Goal: Communication & Community: Answer question/provide support

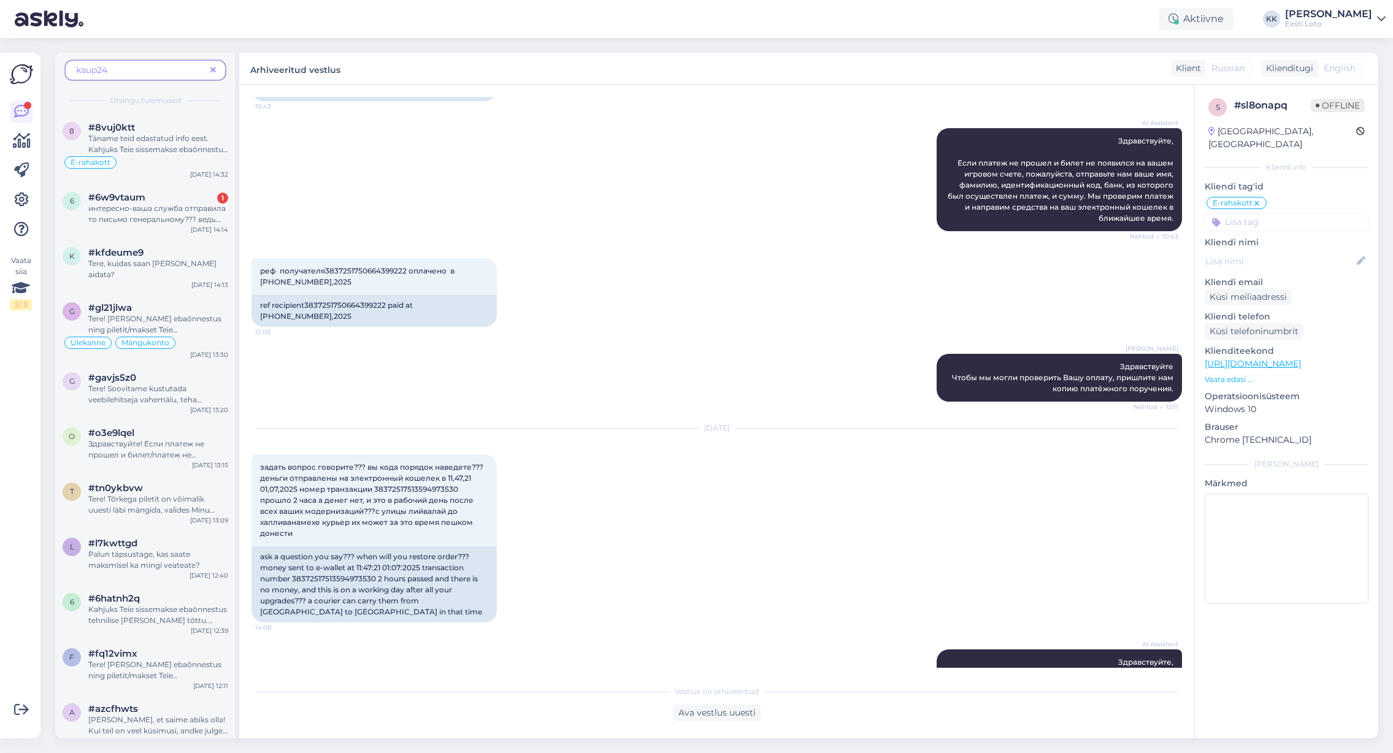
scroll to position [252, 0]
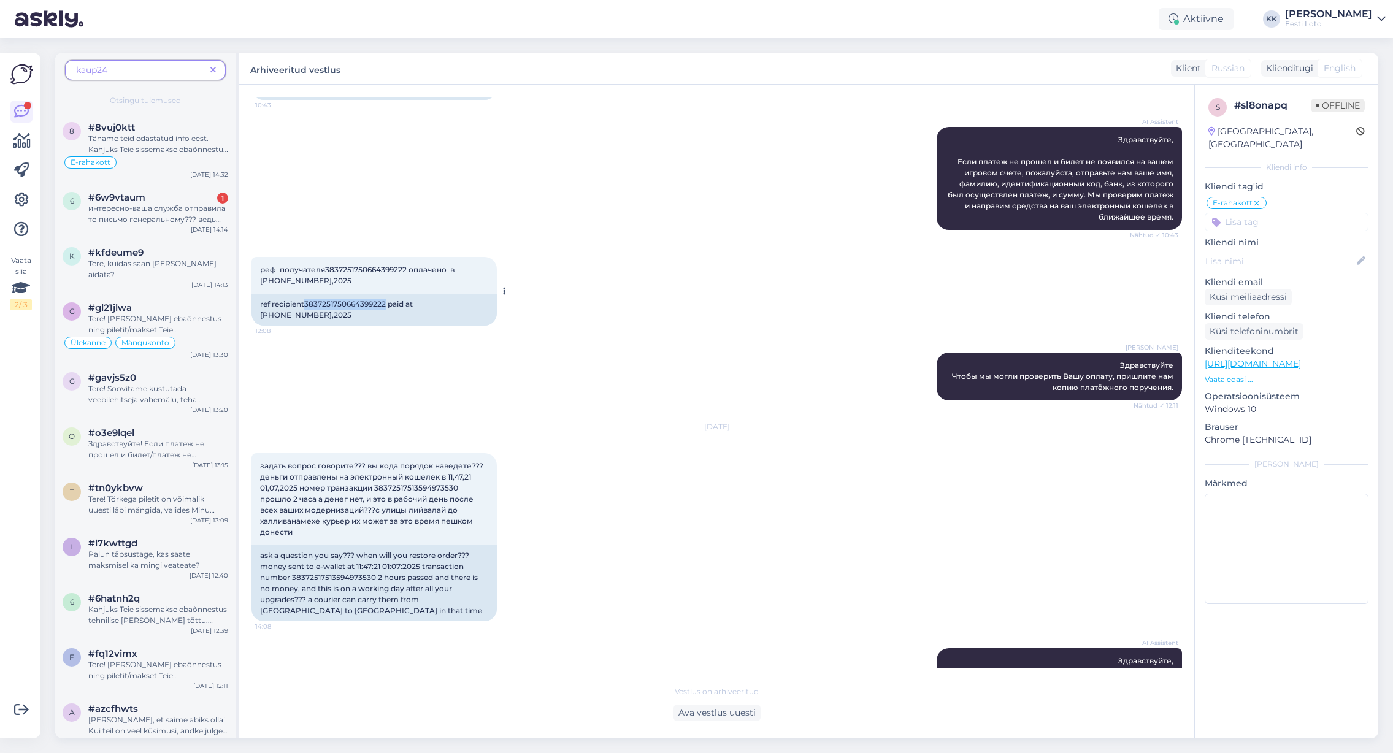
drag, startPoint x: 307, startPoint y: 305, endPoint x: 387, endPoint y: 303, distance: 79.2
click at [387, 303] on div "ref recipient3837251750664399222 paid at [PHONE_NUMBER],2025" at bounding box center [374, 310] width 245 height 32
click at [406, 477] on span "задать вопрос говорите??? вы кода порядок наведете??? деньги отправлены на элек…" at bounding box center [372, 498] width 225 height 75
copy span "38372517513594973530"
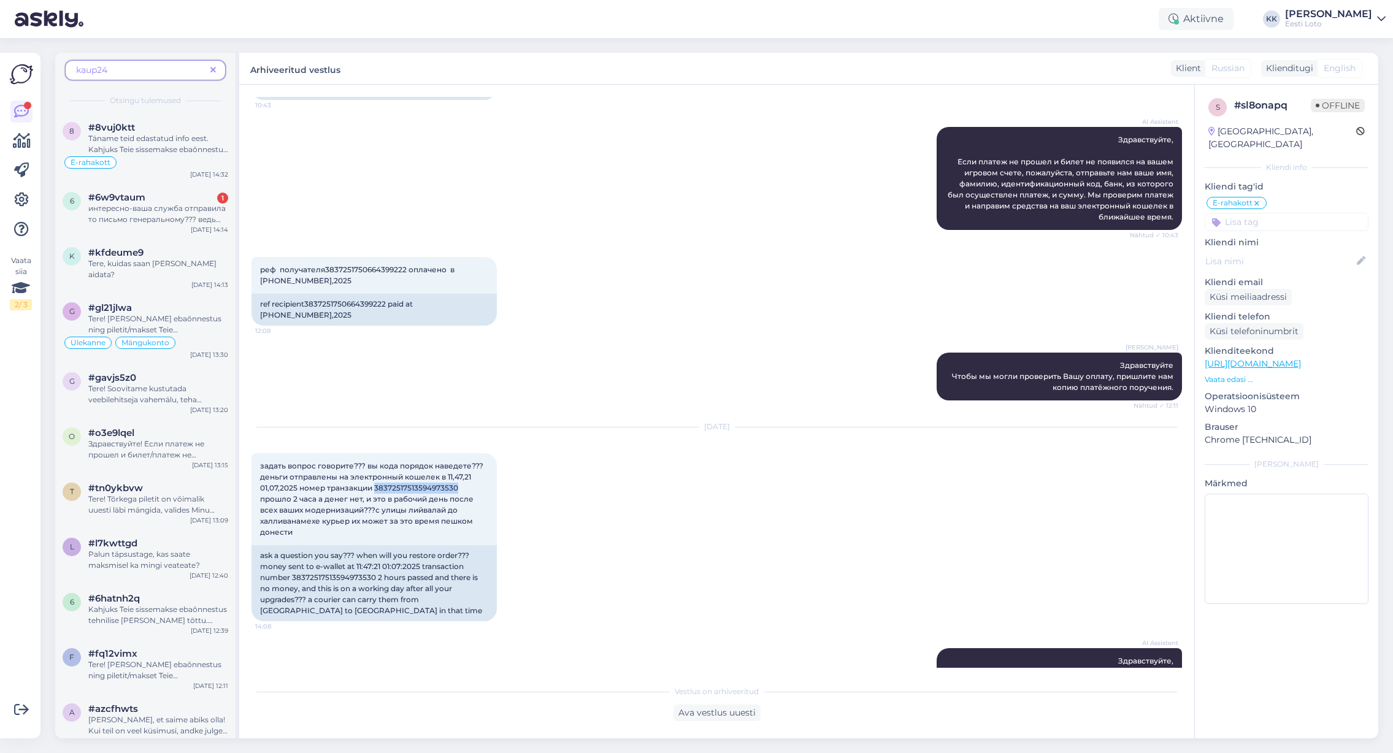
click at [214, 71] on icon at bounding box center [213, 70] width 6 height 9
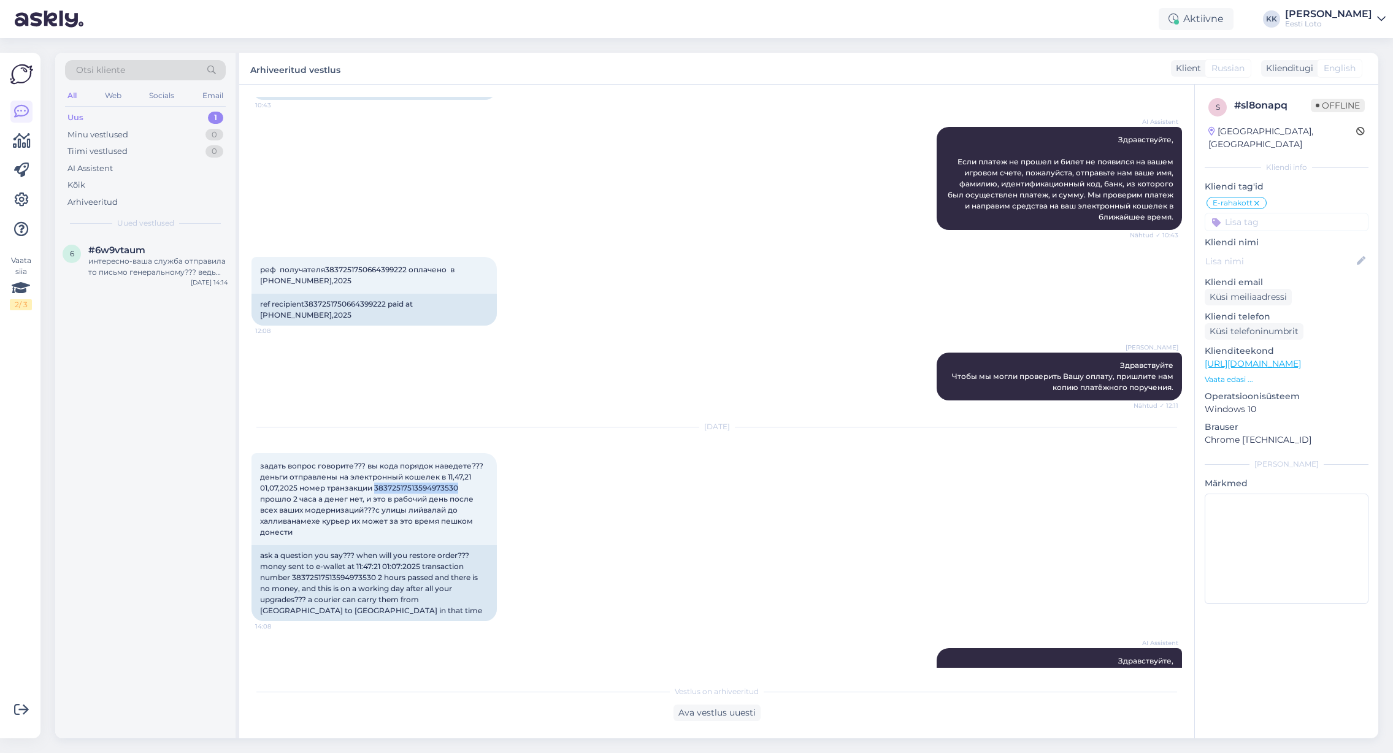
click at [98, 116] on div "Uus 1" at bounding box center [145, 117] width 161 height 17
click at [110, 258] on div "интересно-ваша служба отправила то письмо генеральному??? ведь посылал и так-во…" at bounding box center [158, 267] width 140 height 22
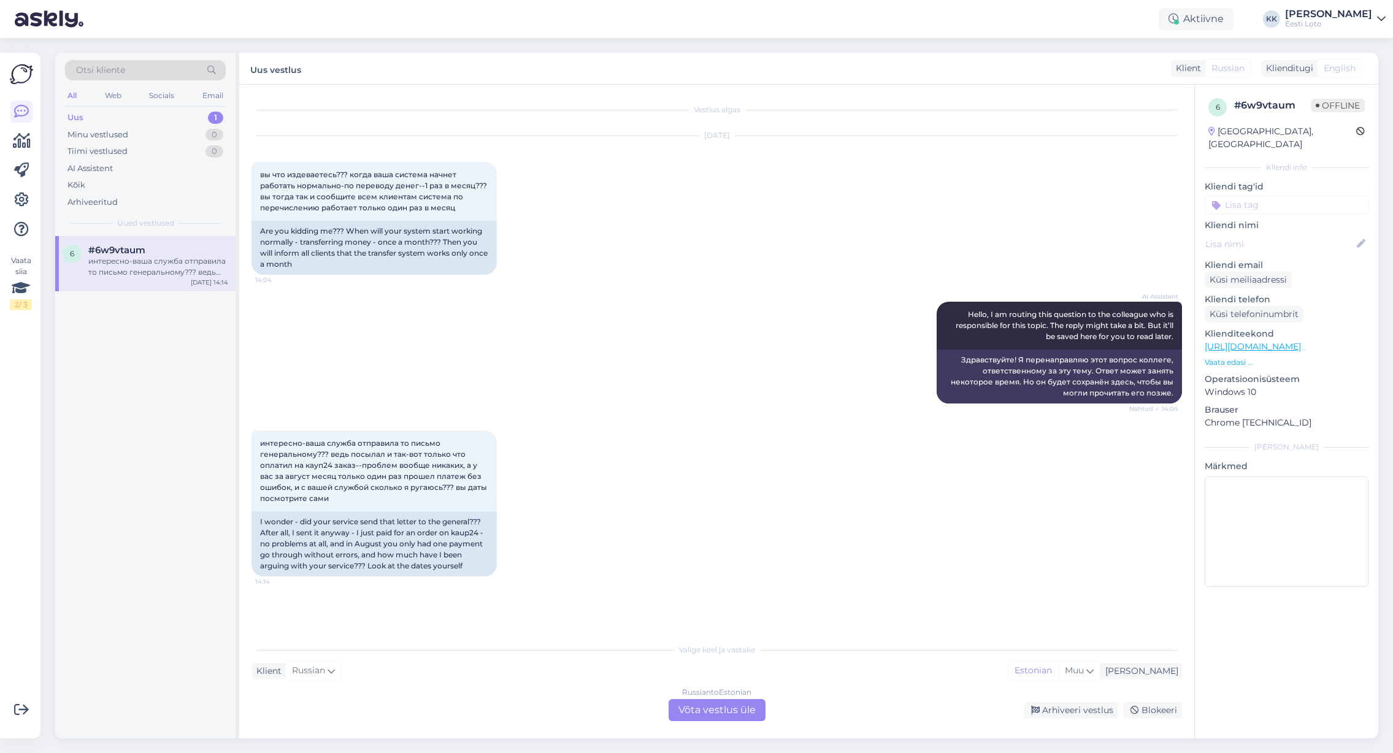
scroll to position [0, 0]
click at [98, 200] on div "Arhiveeritud" at bounding box center [92, 202] width 50 height 12
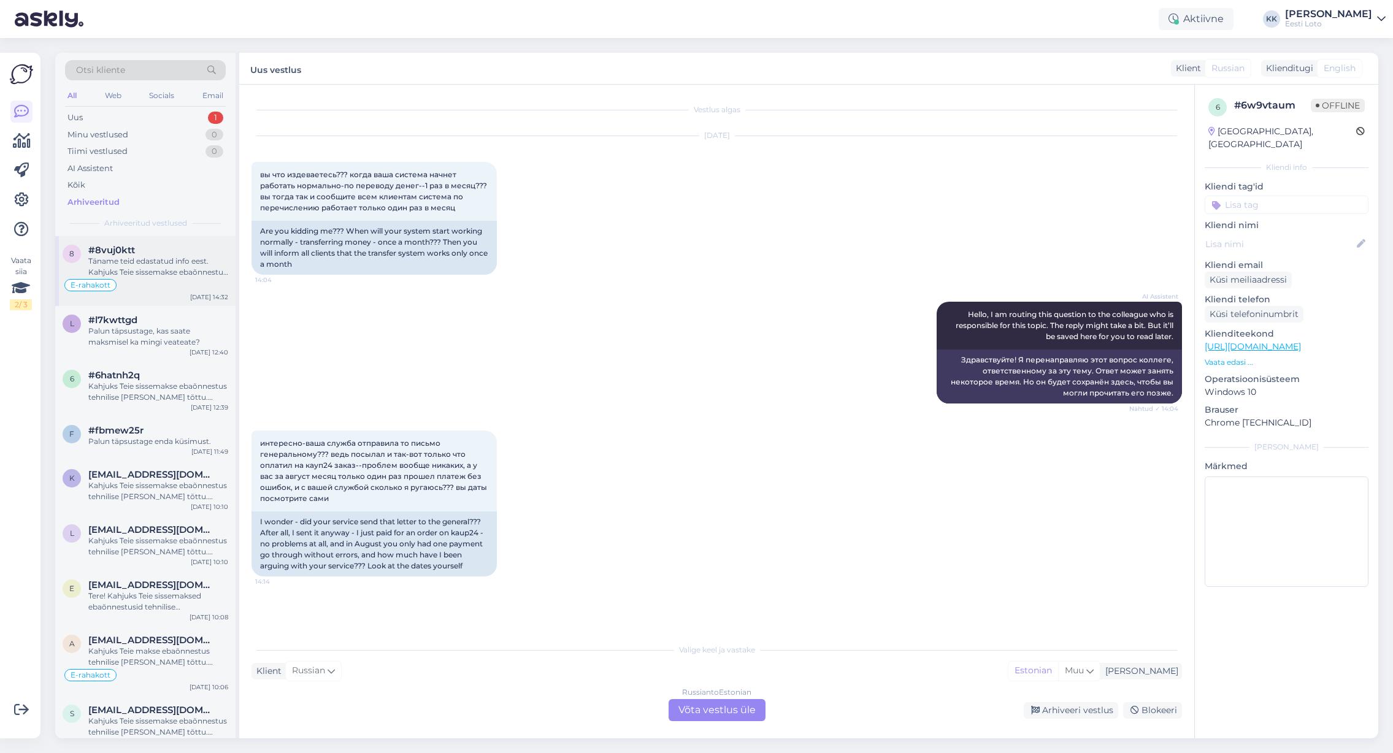
click at [153, 269] on div "Täname teid edastatud info eest. Kahjuks Teie sissemakse ebaõnnestus tehnilise …" at bounding box center [158, 267] width 140 height 22
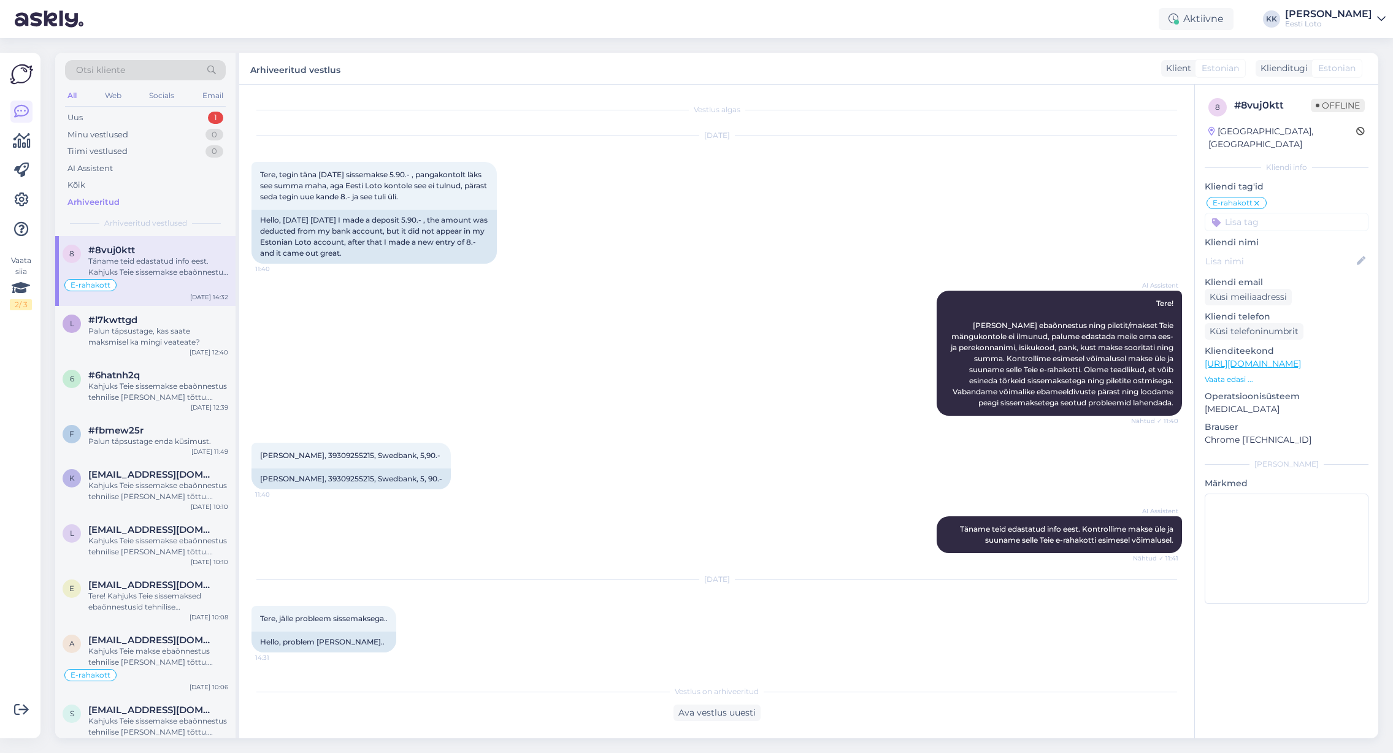
scroll to position [288, 0]
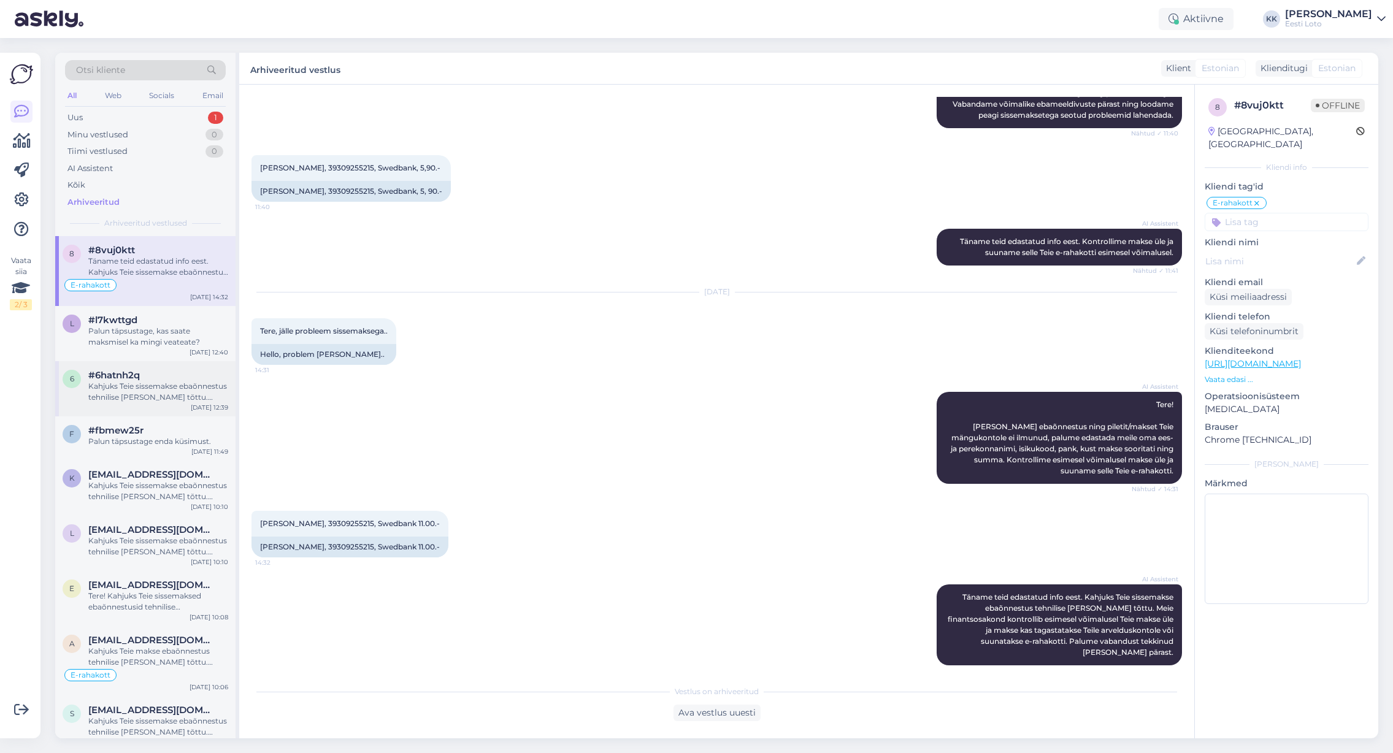
click at [174, 395] on div "Kahjuks Teie sissemakse ebaõnnestus tehnilise [PERSON_NAME] tõttu. Kontrollisim…" at bounding box center [158, 392] width 140 height 22
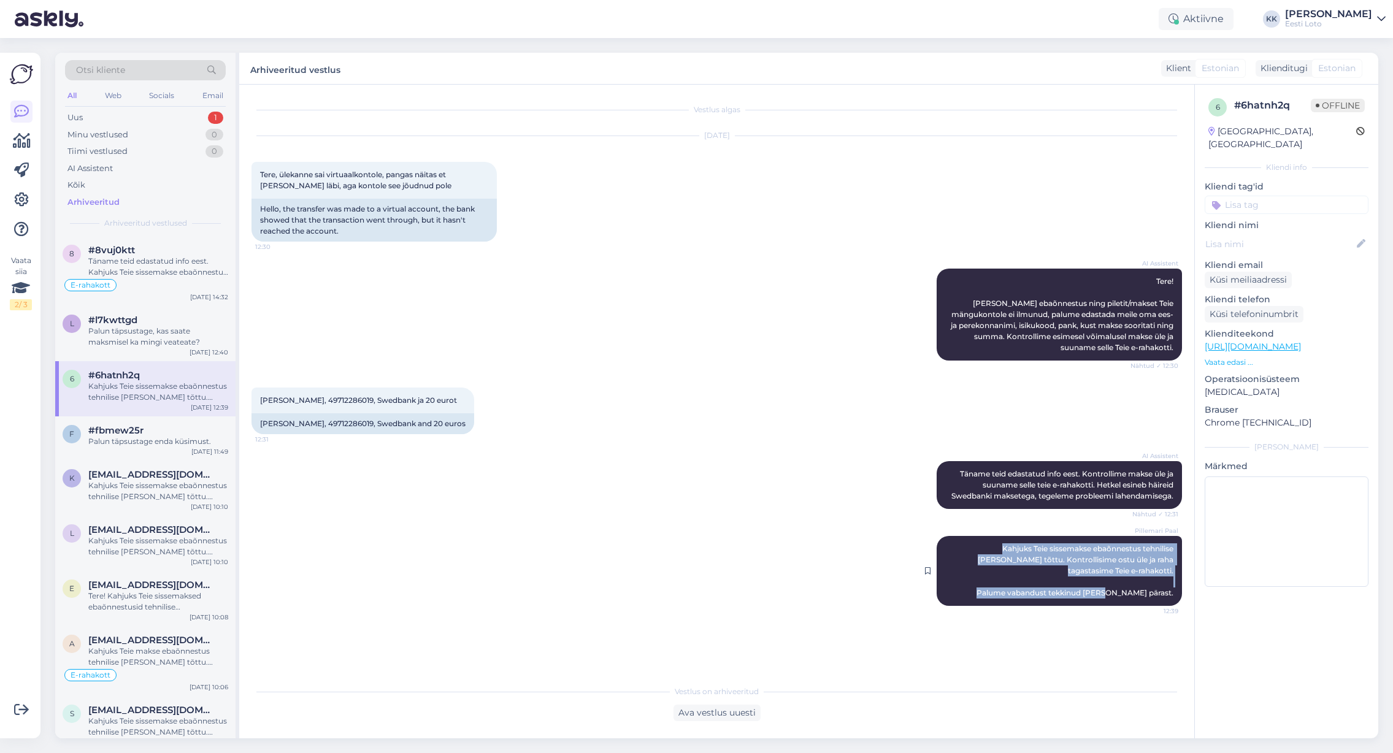
drag, startPoint x: 953, startPoint y: 549, endPoint x: 1176, endPoint y: 586, distance: 225.2
click at [1176, 586] on div "Pillemari Paal Kahjuks Teie sissemakse ebaõnnestus tehnilise [PERSON_NAME] tõtt…" at bounding box center [1059, 571] width 245 height 70
copy span "Kahjuks Teie sissemakse ebaõnnestus tehnilise [PERSON_NAME] tõttu. Kontrollisim…"
click at [121, 119] on div "Uus 1" at bounding box center [145, 117] width 161 height 17
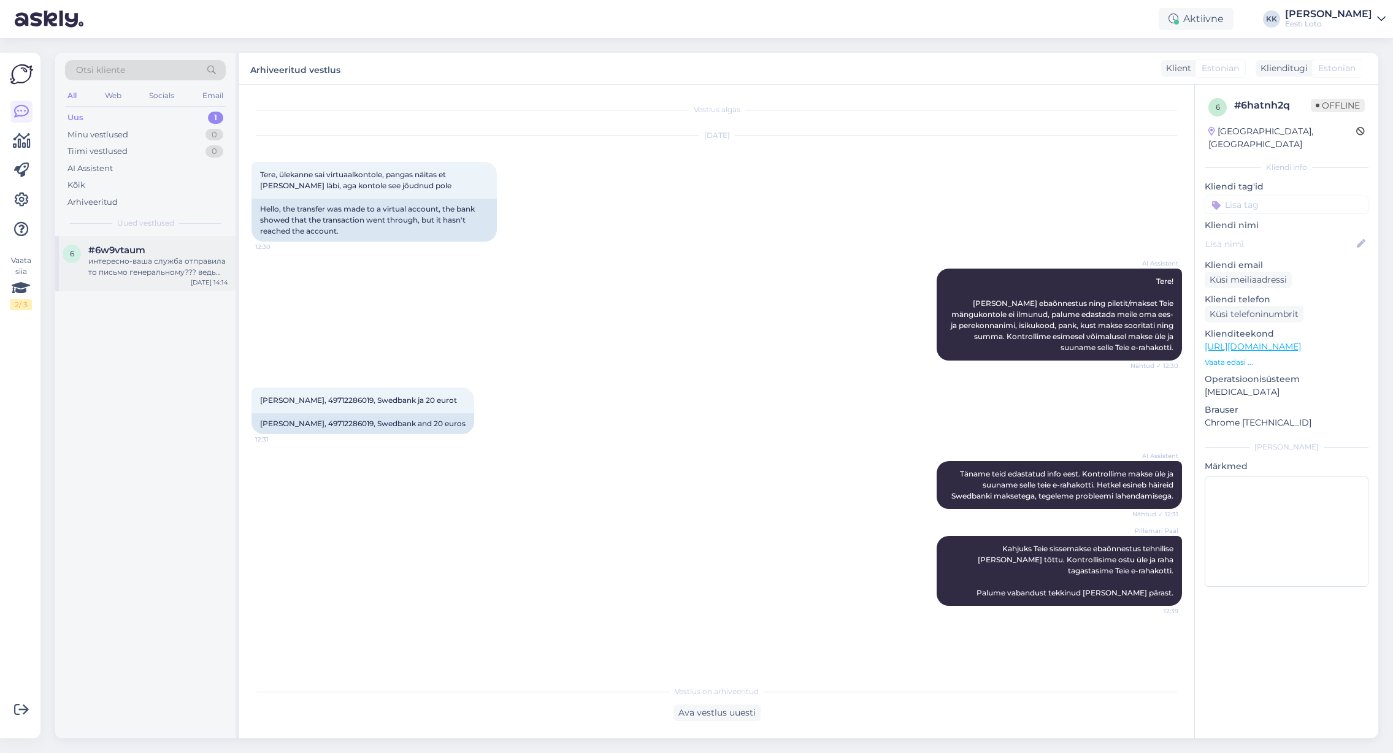
click at [148, 264] on div "интересно-ваша служба отправила то письмо генеральному??? ведь посылал и так-во…" at bounding box center [158, 267] width 140 height 22
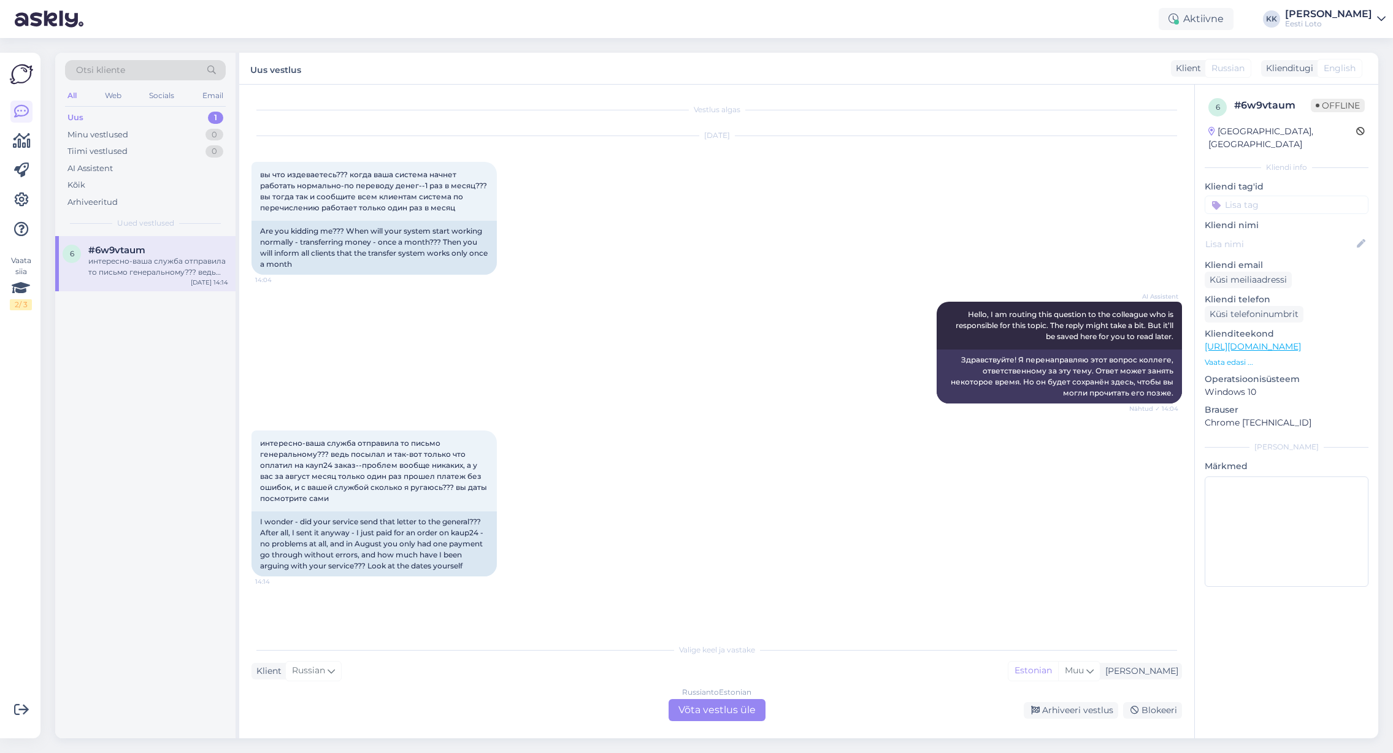
click at [720, 714] on div "Russian to Estonian Võta vestlus üle" at bounding box center [717, 710] width 97 height 22
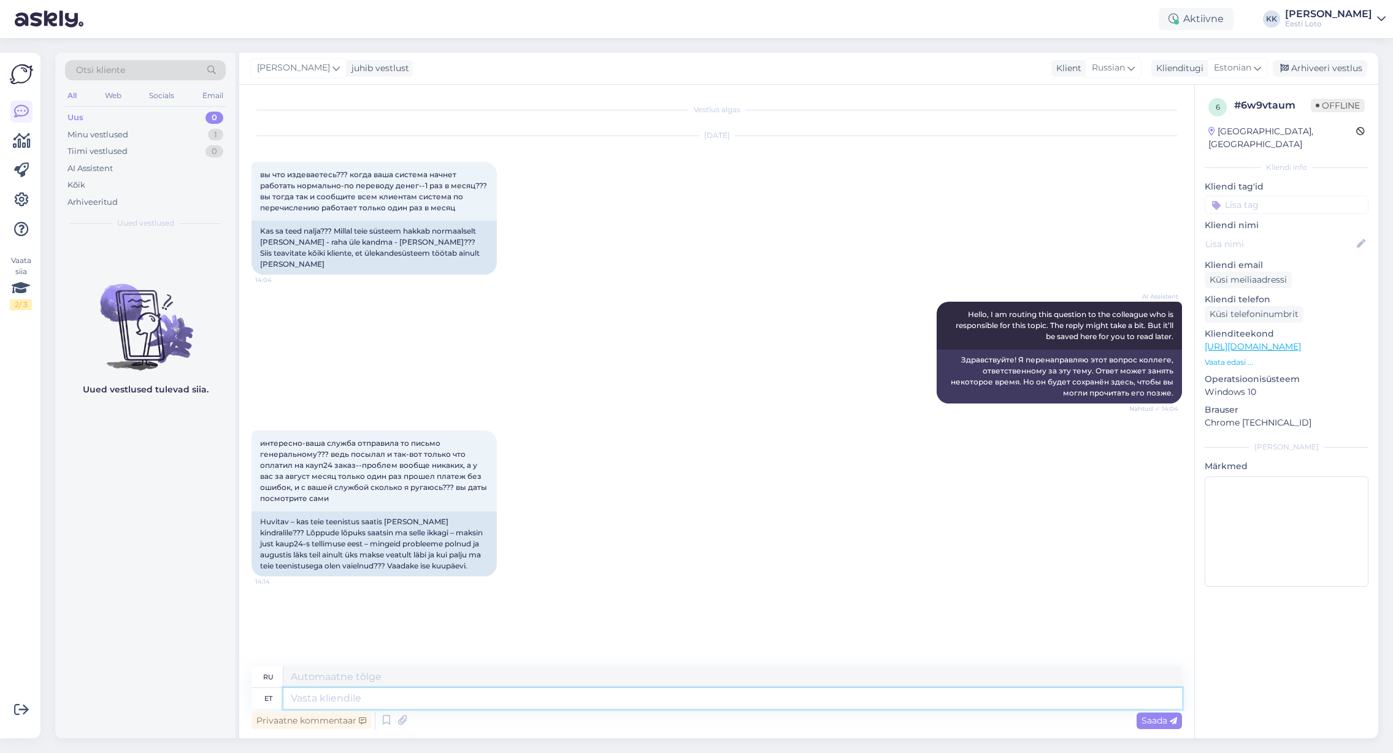
click at [380, 704] on textarea at bounding box center [732, 698] width 899 height 21
paste textarea "Kahjuks Teie sissemakse ebaõnnestus tehnilise [PERSON_NAME] tõttu. Kontrollisim…"
type textarea "Kahjuks Teie sissemakse ebaõnnestus tehnilise [PERSON_NAME] tõttu. Kontrollisim…"
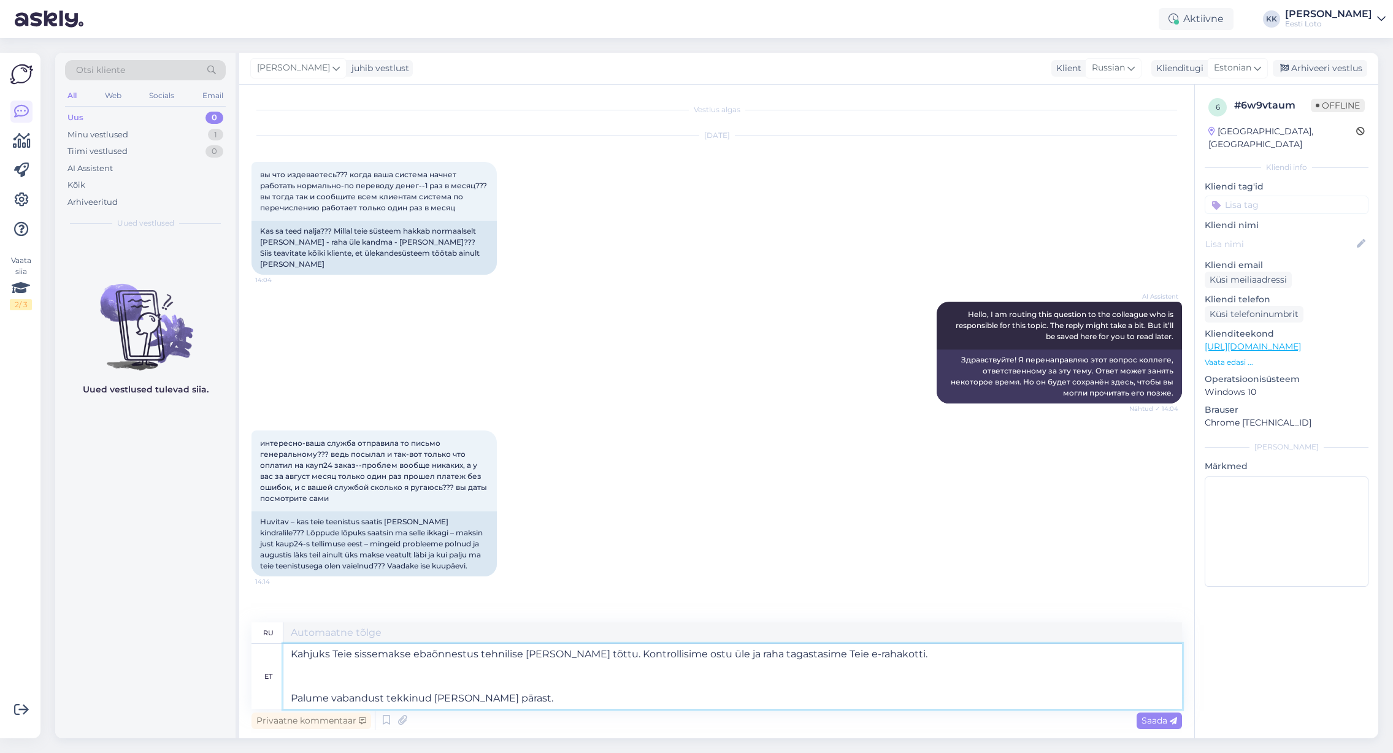
type textarea "К сожалению, ваш депозит не был зачислен из-за технической ошибки. Мы проверили…"
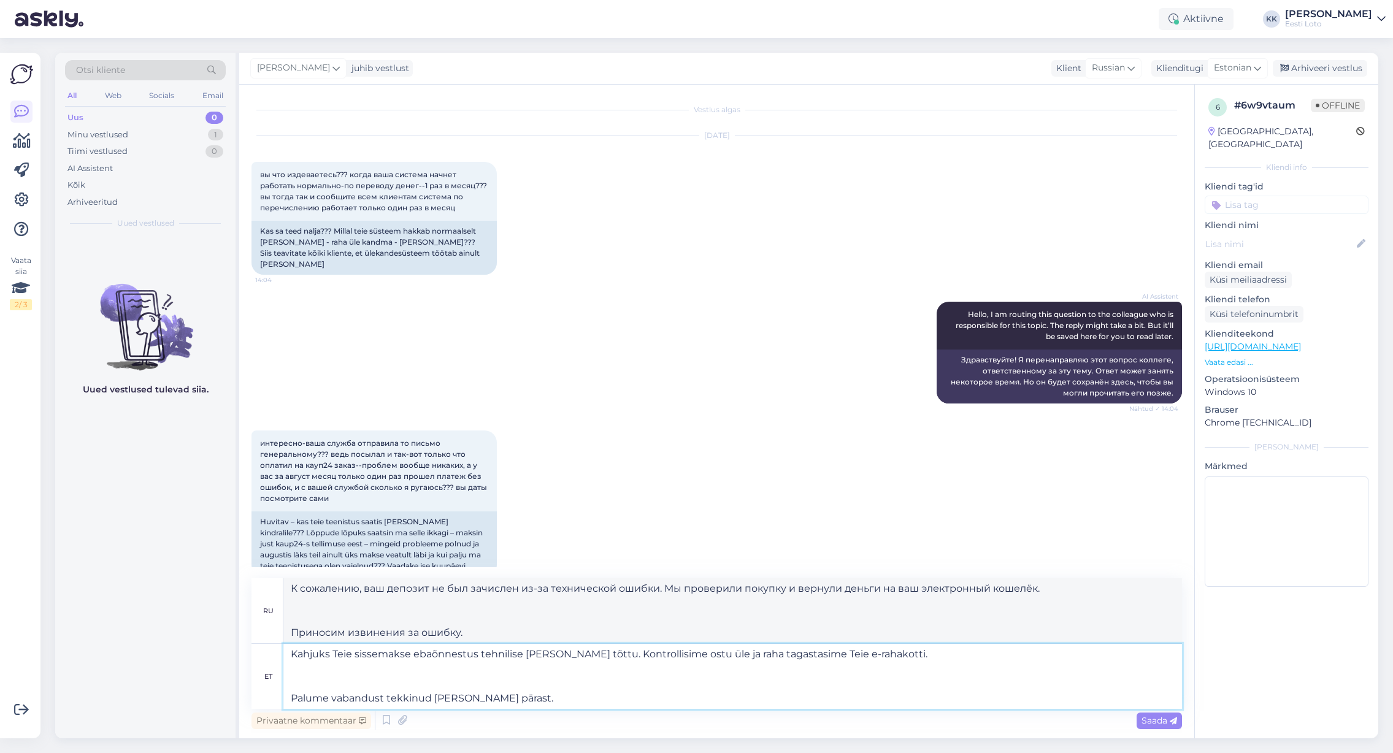
click at [287, 653] on textarea "Kahjuks Teie sissemakse ebaõnnestus tehnilise [PERSON_NAME] tõttu. Kontrollisim…" at bounding box center [732, 676] width 899 height 65
type textarea "Tere.Kahjuks Teie sissemakse ebaõnnestus tehnilise [PERSON_NAME] tõttu. Kontrol…"
type textarea "Здравствуйте, к сожалению, ваш депозит не был зачислен из-за технической ошибки…"
type textarea "Tere. Kahjuks Teie sissemakse ebaõnnestus tehnilise [PERSON_NAME] tõttu. Kontro…"
type textarea "Здравствуйте. К сожалению, ваш депозит не был зачислен из-за технической ошибки…"
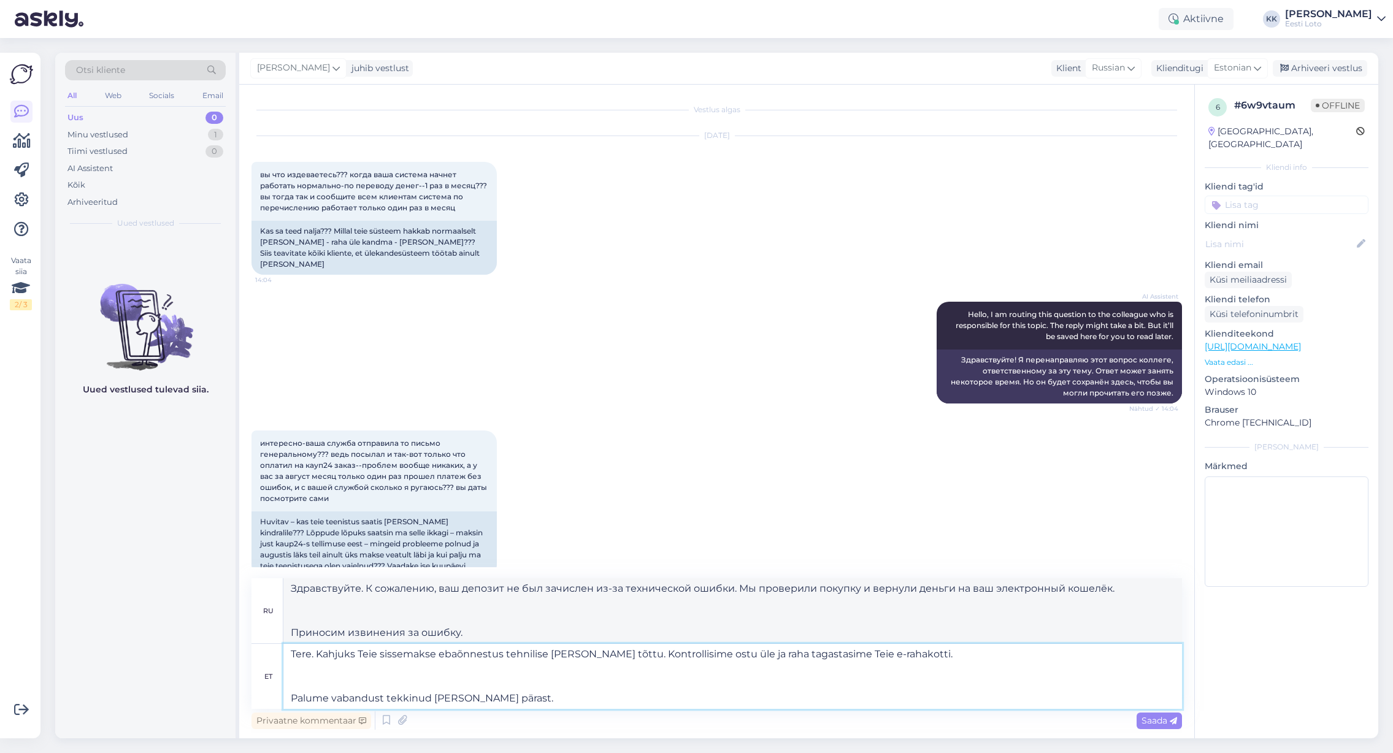
click at [289, 704] on textarea "Tere. Kahjuks Teie sissemakse ebaõnnestus tehnilise [PERSON_NAME] tõttu. Kontro…" at bounding box center [732, 676] width 899 height 65
click at [289, 700] on textarea "Tere. Kahjuks Teie sissemakse ebaõnnestus tehnilise [PERSON_NAME] tõttu. Kontro…" at bounding box center [732, 676] width 899 height 65
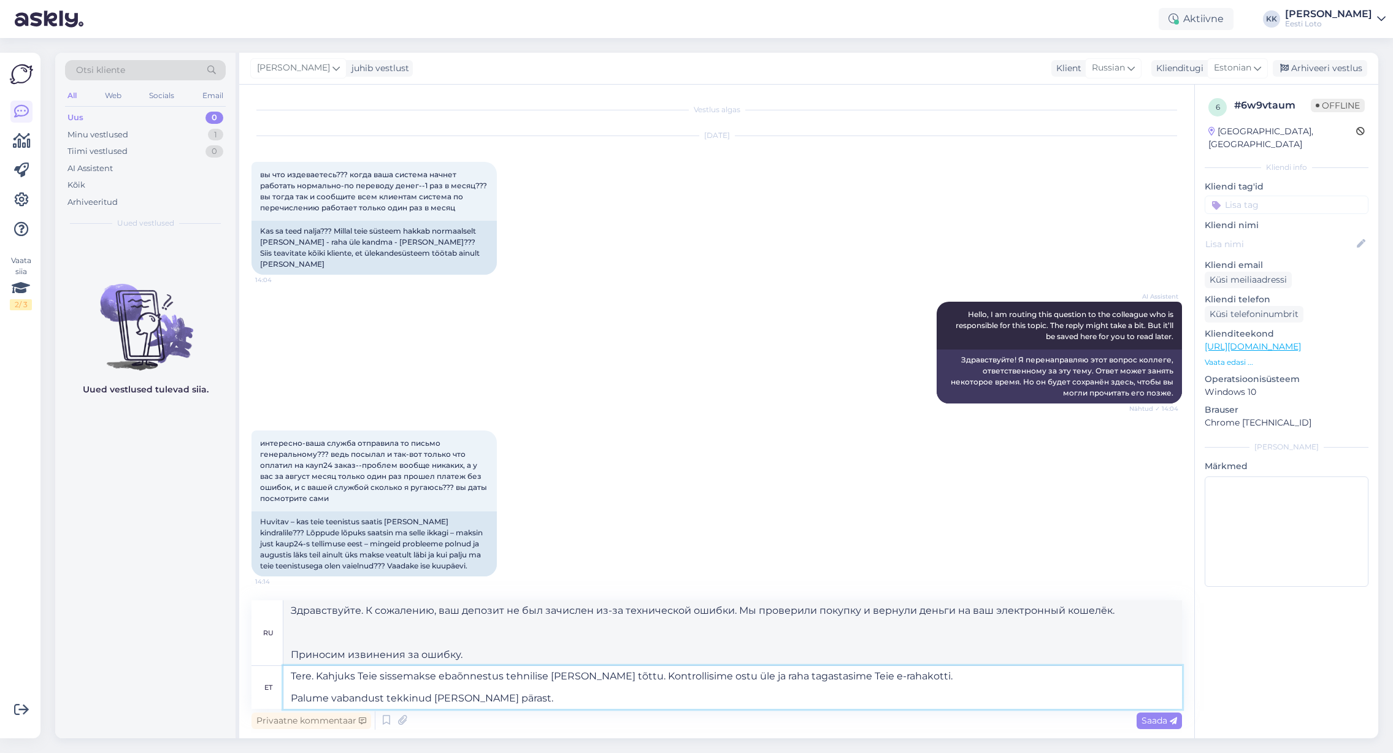
type textarea "Tere. Kahjuks Teie sissemakse ebaõnnestus tehnilise [PERSON_NAME] tõttu. Kontro…"
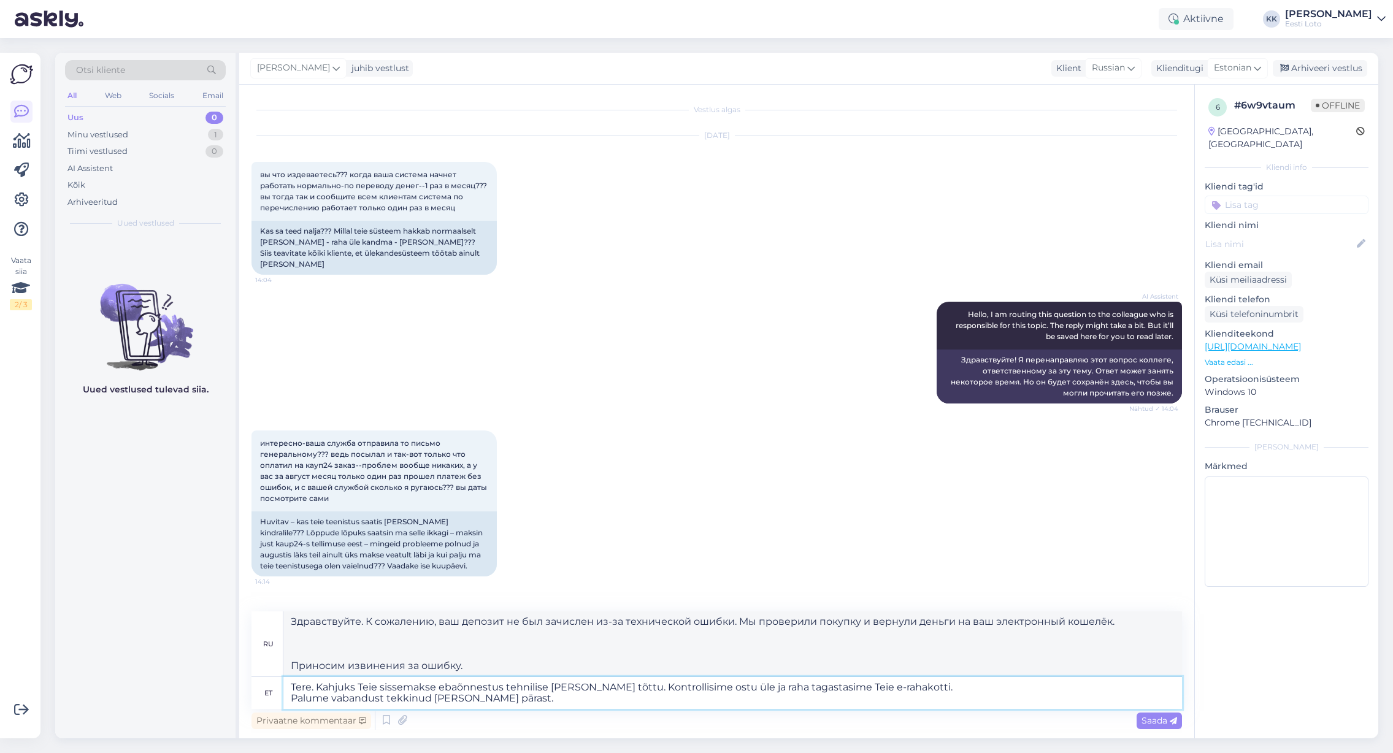
type textarea "Здравствуйте. К сожалению, ваш депозит не был зачислен из-за технической ошибки…"
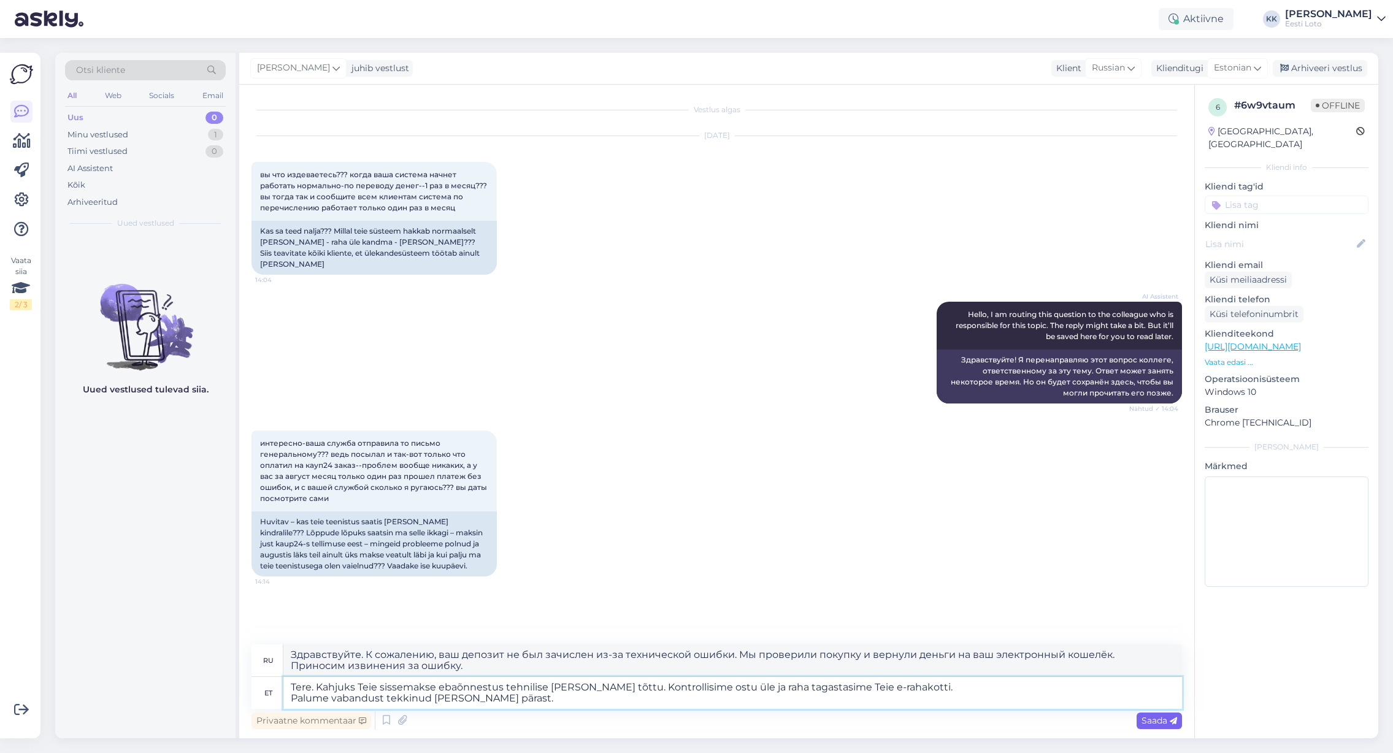
type textarea "Tere. Kahjuks Teie sissemakse ebaõnnestus tehnilise [PERSON_NAME] tõttu. Kontro…"
click at [1161, 724] on span "Saada" at bounding box center [1160, 720] width 36 height 11
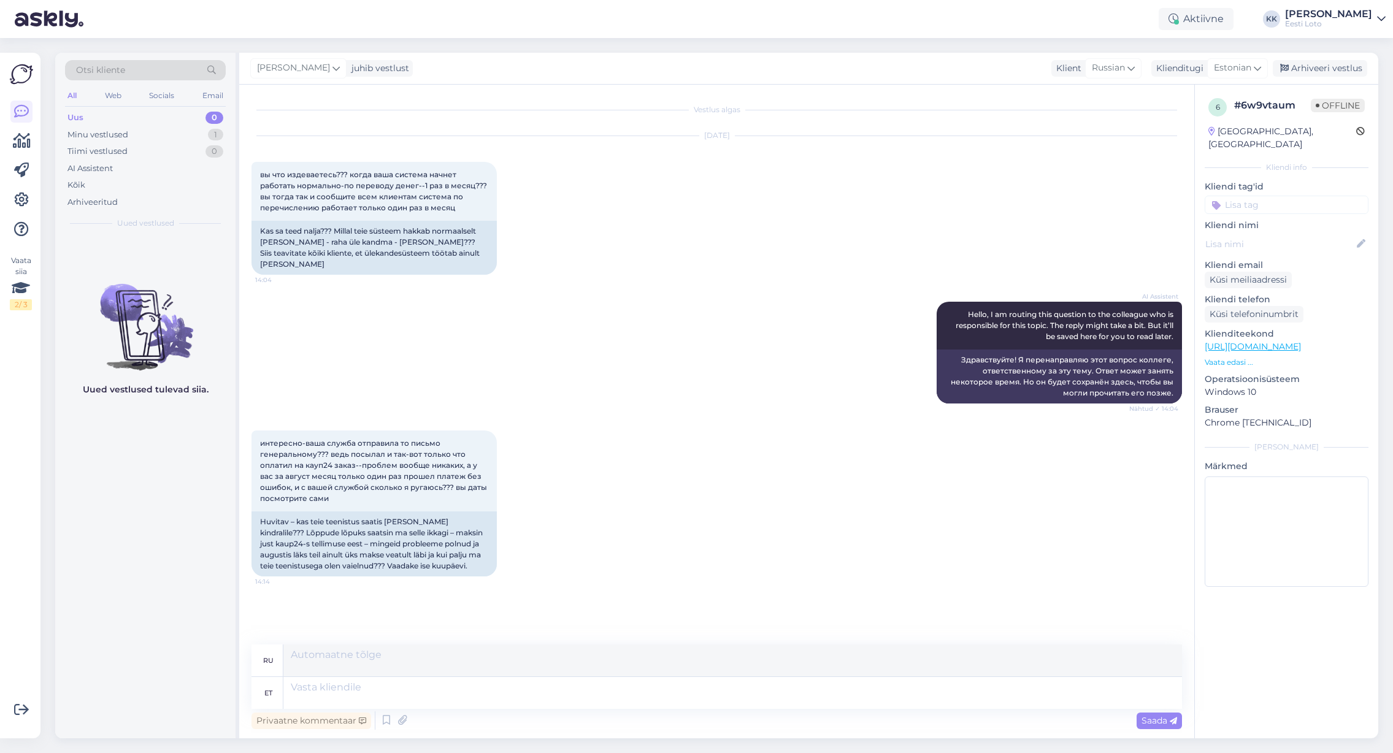
scroll to position [63, 0]
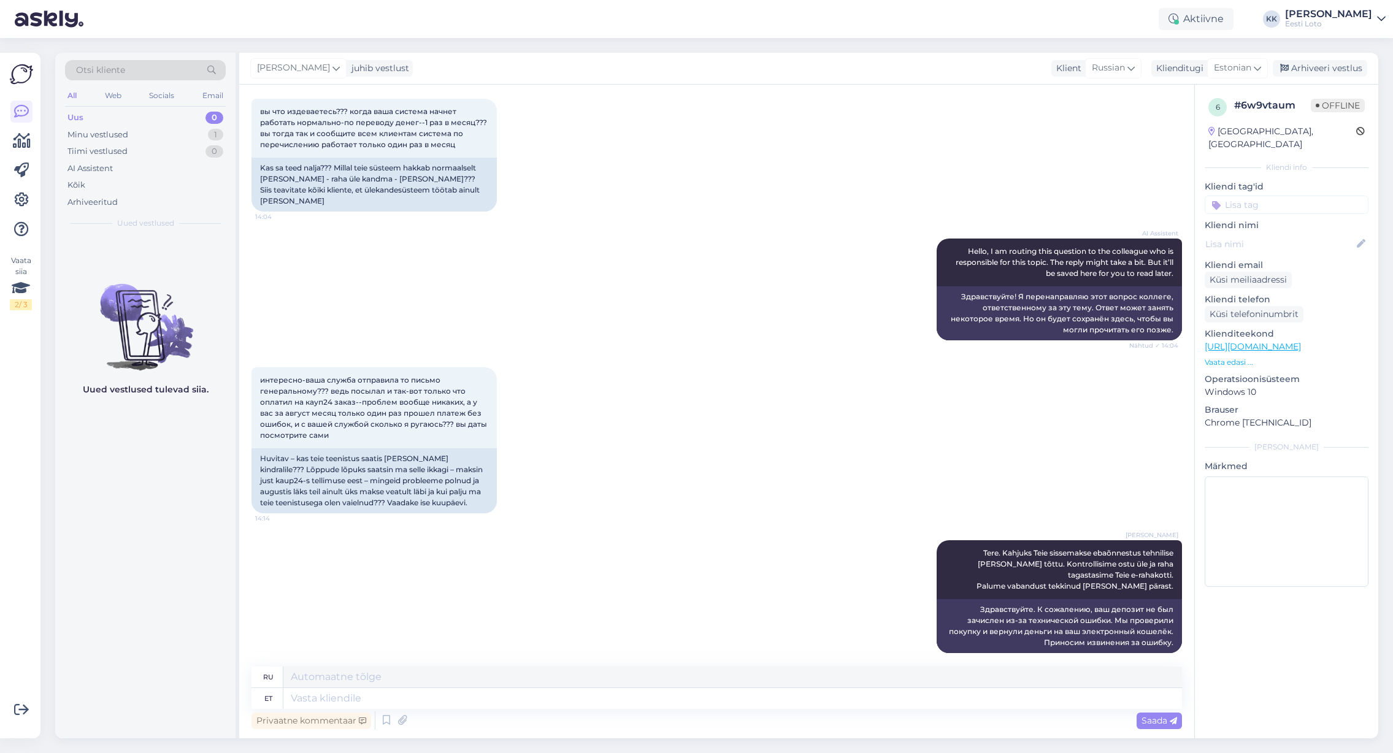
click at [1260, 196] on input at bounding box center [1287, 205] width 164 height 18
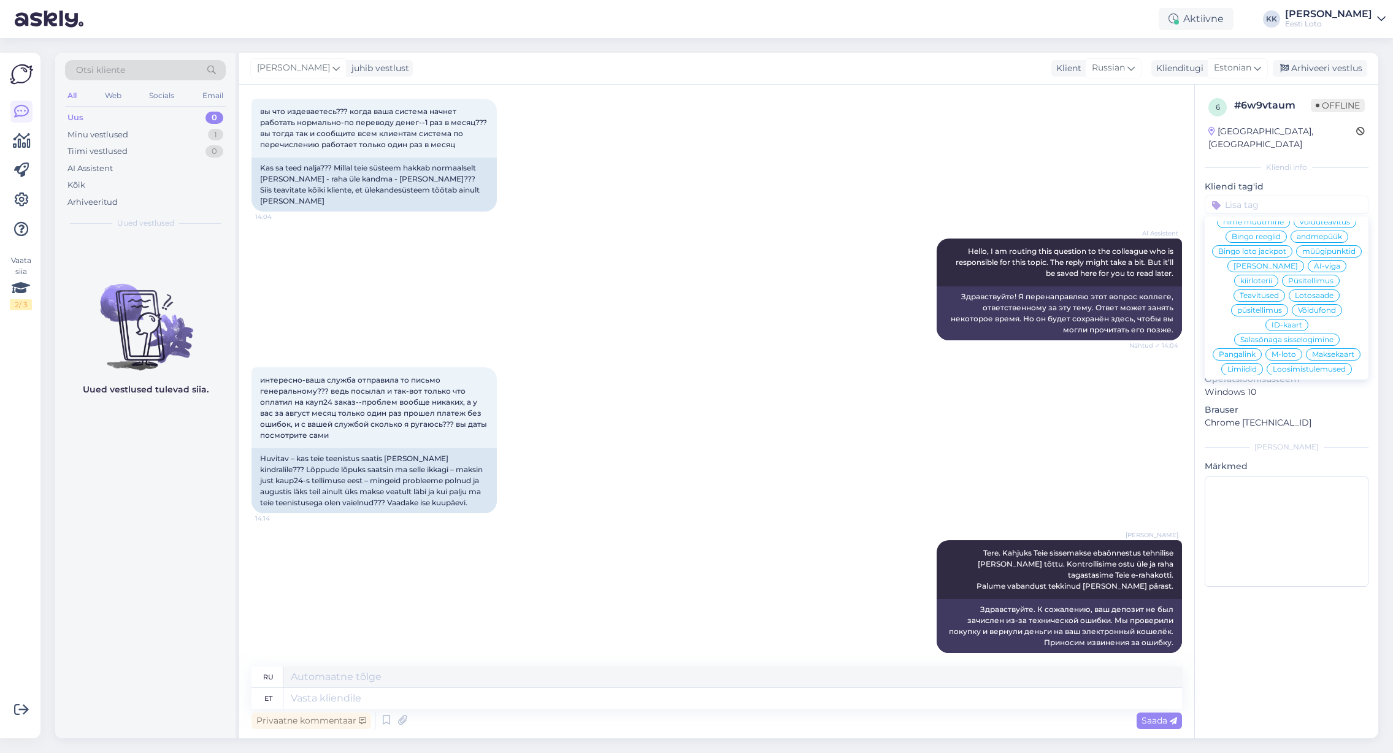
scroll to position [234, 0]
click at [1296, 369] on span "E-rahakott" at bounding box center [1287, 372] width 40 height 7
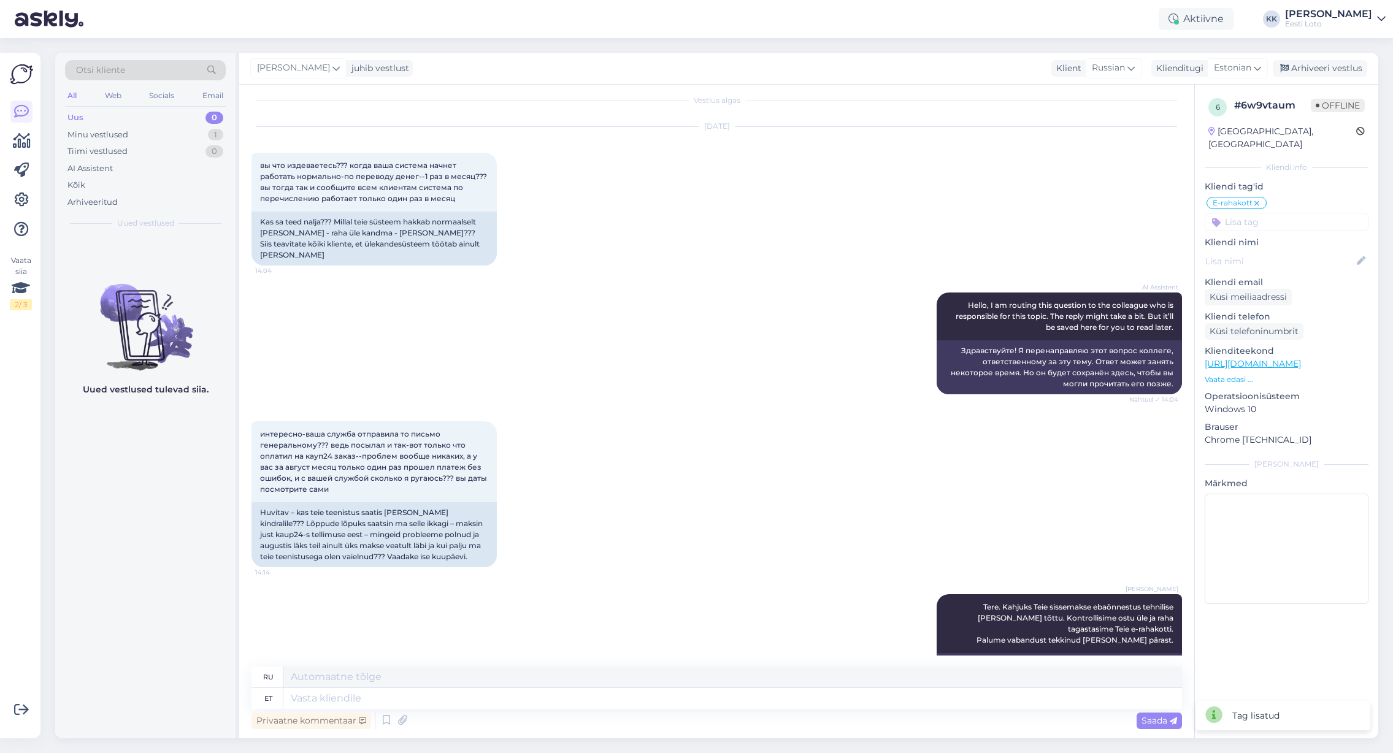
scroll to position [0, 0]
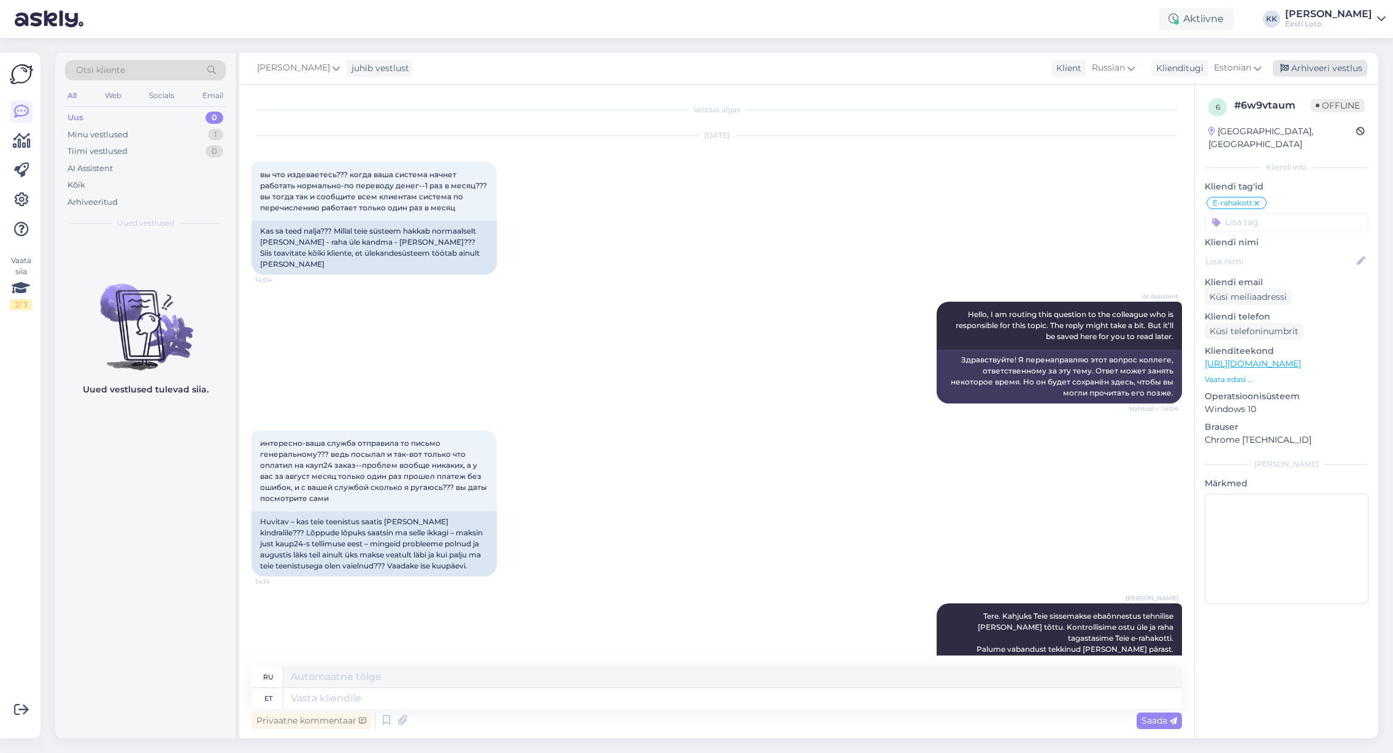
click at [1350, 66] on div "Arhiveeri vestlus" at bounding box center [1320, 68] width 94 height 17
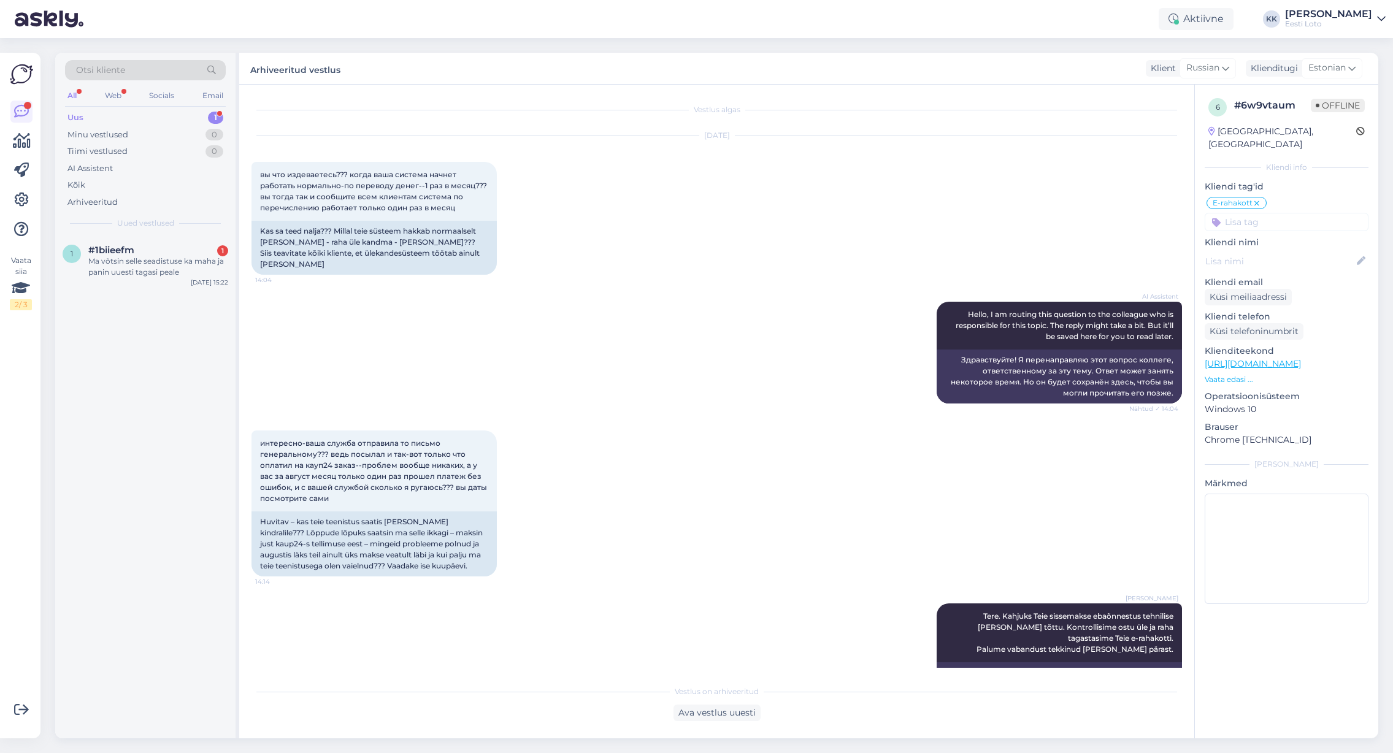
scroll to position [266, 0]
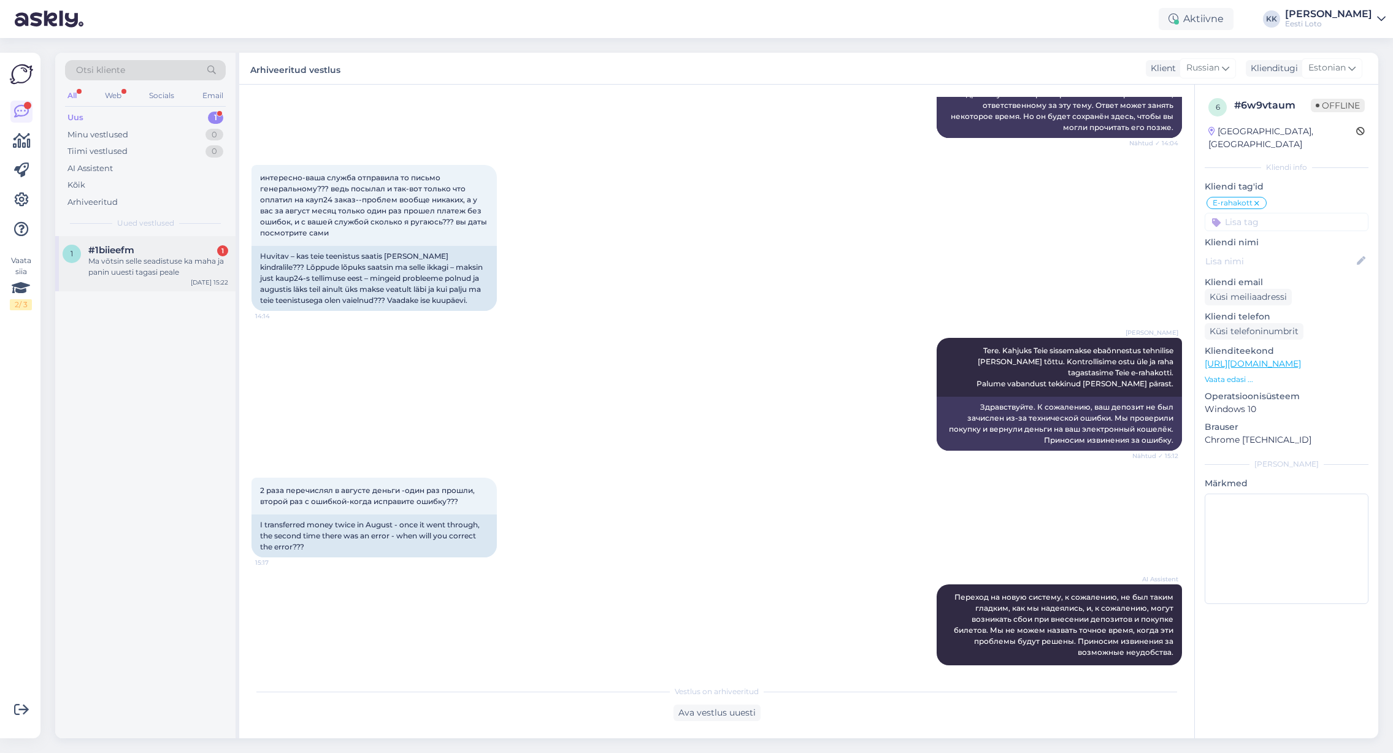
click at [183, 261] on div "Ma võtsin selle seadistuse ka maha ja panin uuesti tagasi peale" at bounding box center [158, 267] width 140 height 22
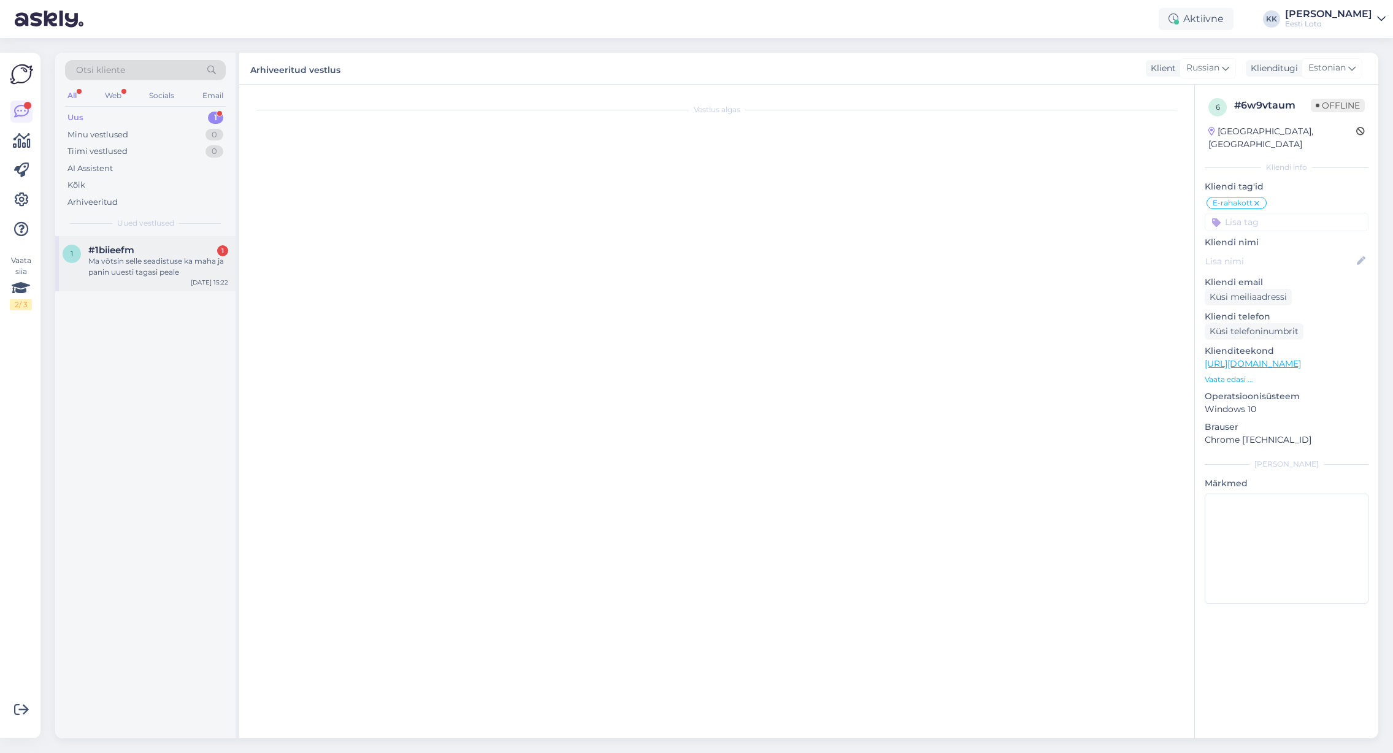
scroll to position [0, 0]
